Goal: Task Accomplishment & Management: Manage account settings

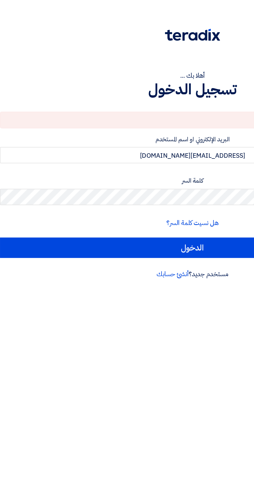
click at [85, 187] on html "أهلا بك ... تسجيل الدخول البريد الإلكتروني أو كلمة السر خاطئة البريد الإلكتروني…" at bounding box center [127, 93] width 254 height 187
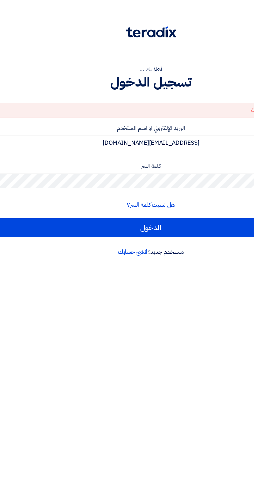
click at [4, 152] on input "الدخول" at bounding box center [127, 158] width 247 height 13
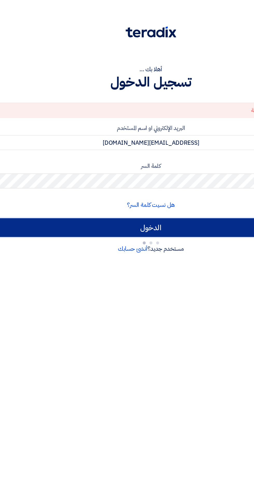
click at [63, 161] on input "الدخول" at bounding box center [127, 158] width 247 height 13
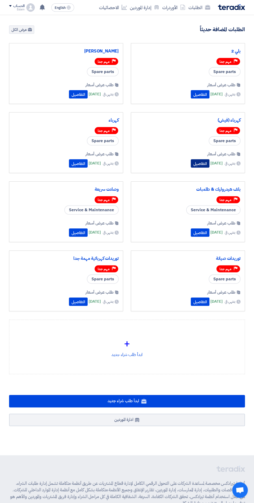
click at [191, 163] on button "التفاصيل" at bounding box center [200, 163] width 19 height 8
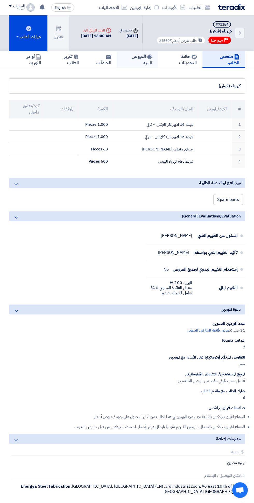
click at [137, 64] on h5 "العروض الماليه" at bounding box center [137, 59] width 29 height 12
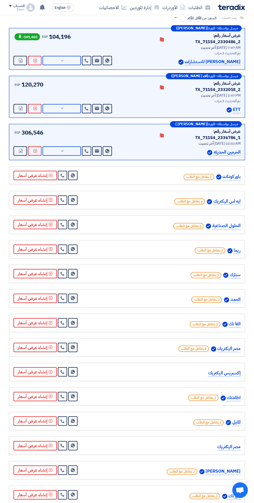
scroll to position [88, 0]
click at [59, 104] on button "عرض التفاصيل" at bounding box center [62, 108] width 38 height 9
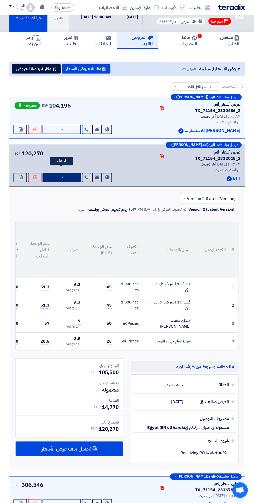
scroll to position [0, 0]
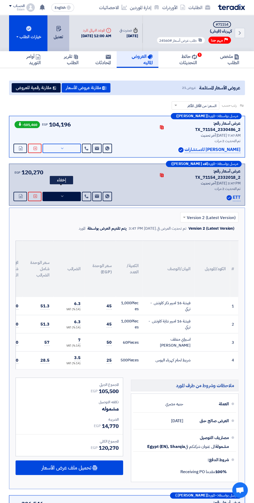
click at [56, 39] on button "تعديل" at bounding box center [59, 33] width 22 height 36
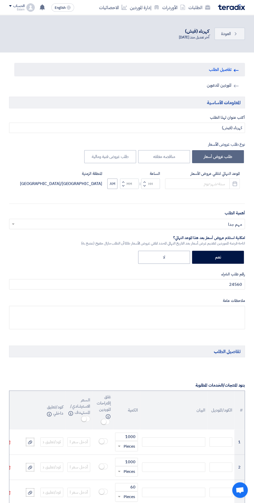
type input "[DATE]"
type input "12"
type input "00"
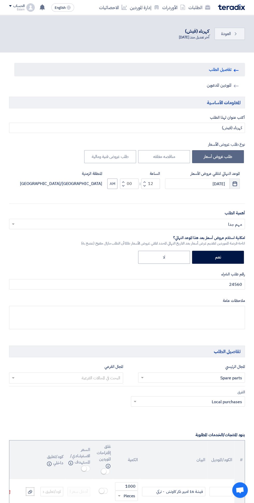
click at [235, 184] on icon "Pick a date" at bounding box center [235, 183] width 5 height 5
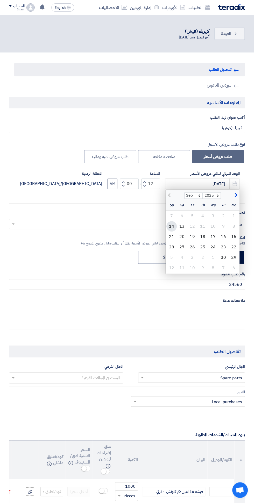
click at [172, 226] on div "14" at bounding box center [172, 226] width 10 height 10
type input "[DATE]"
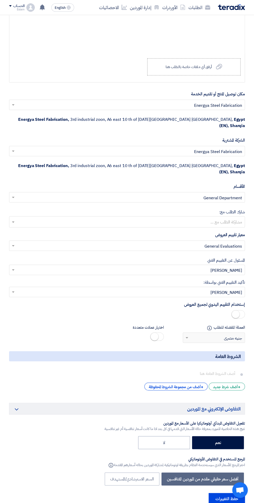
scroll to position [731, 0]
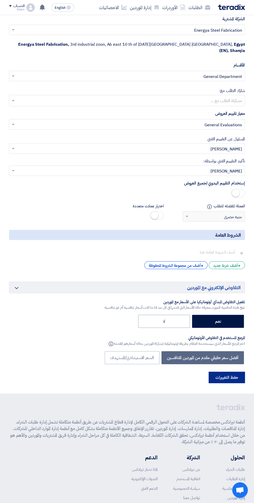
click at [230, 372] on button "حفظ التغييرات" at bounding box center [227, 377] width 36 height 11
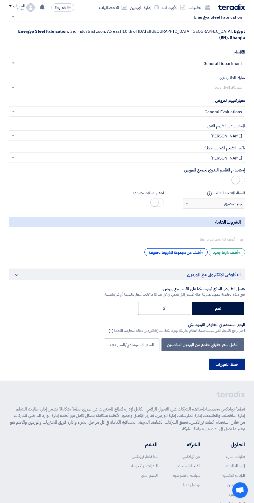
scroll to position [0, 0]
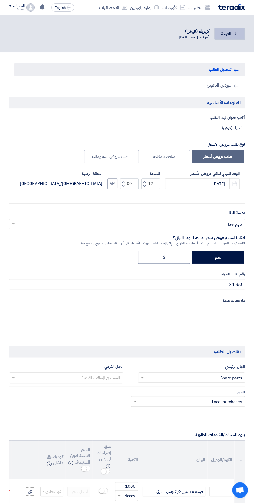
click at [236, 33] on icon "Back" at bounding box center [235, 33] width 5 height 5
